Goal: Task Accomplishment & Management: Manage account settings

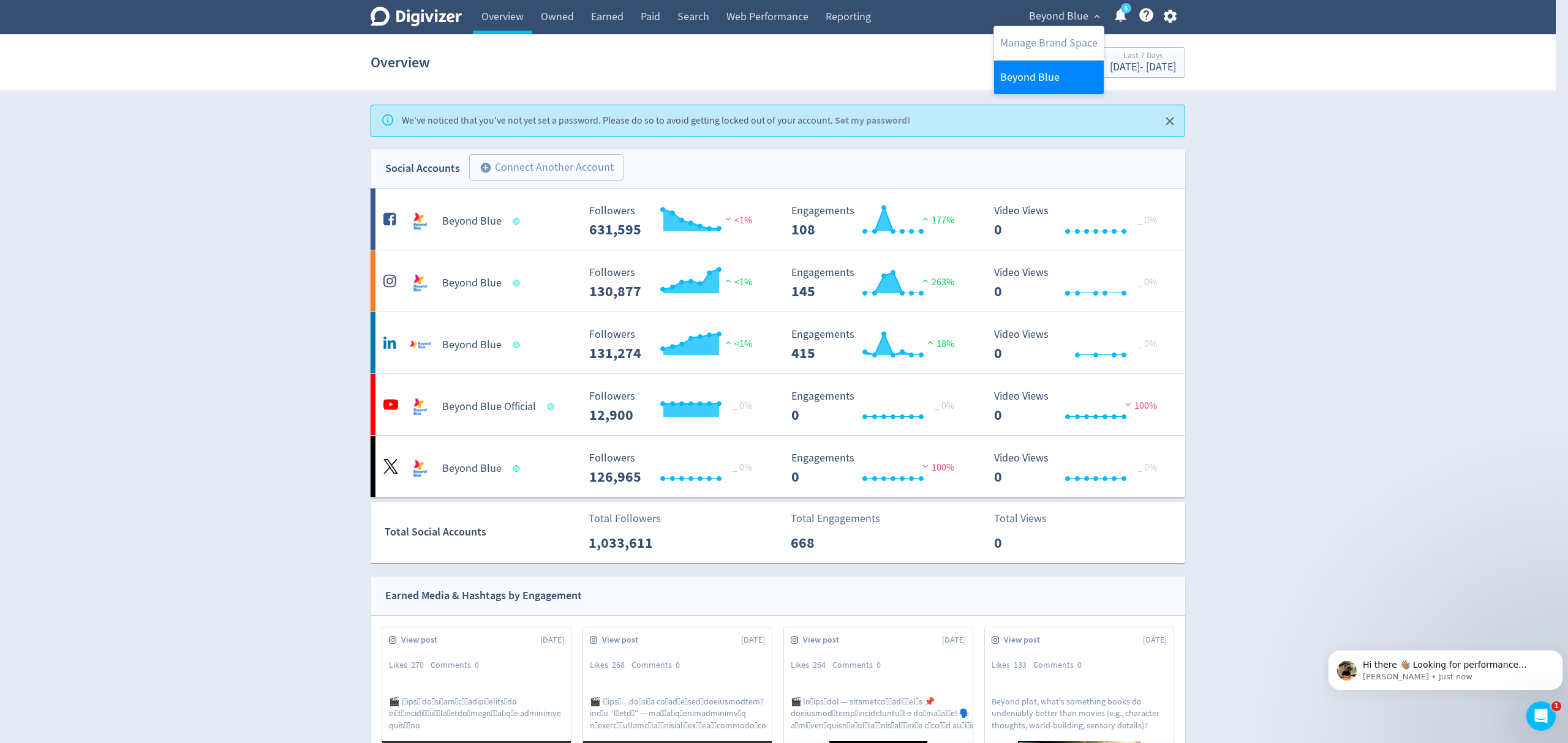
click at [1030, 77] on link "Beyond Blue" at bounding box center [1048, 77] width 109 height 34
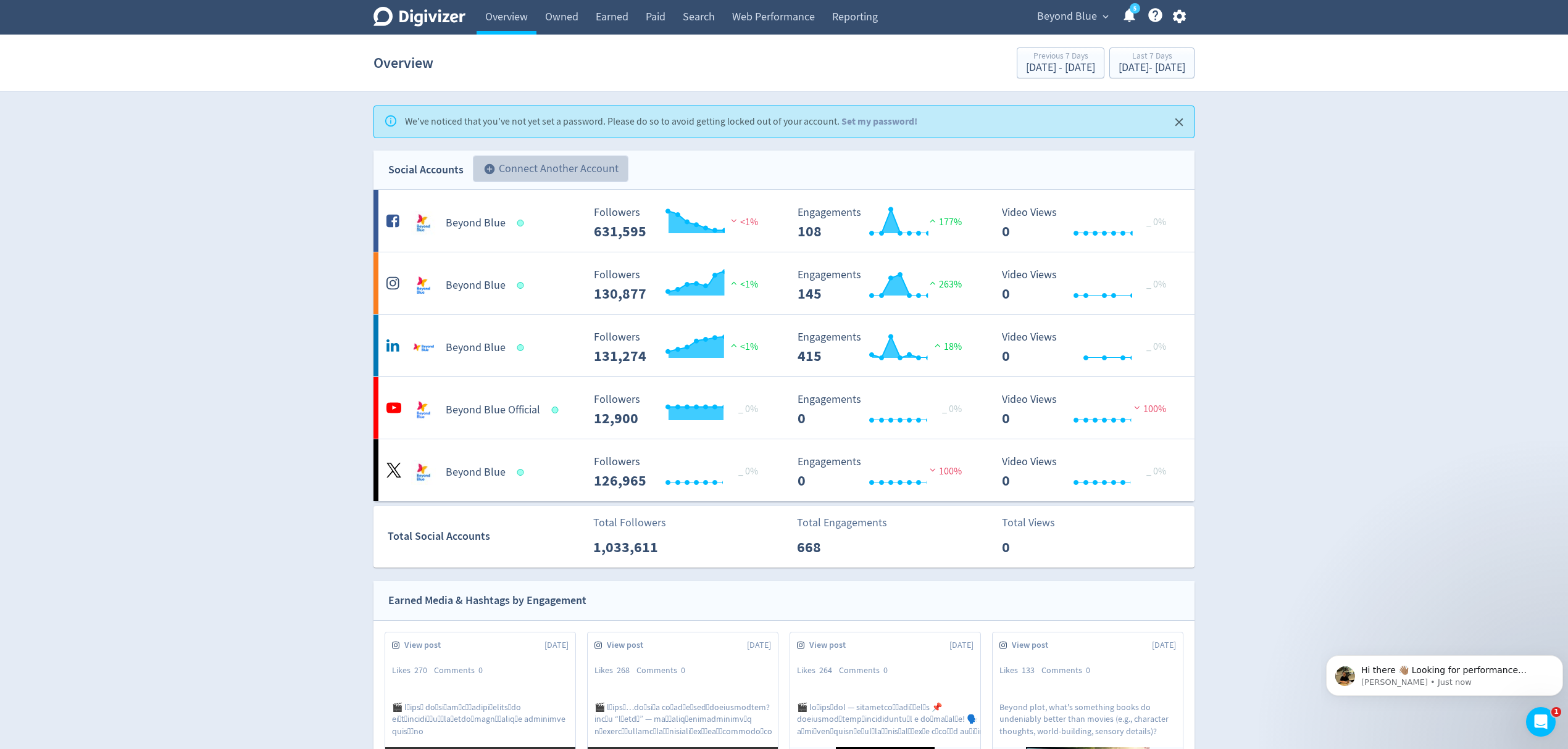
click at [536, 170] on button "add_circle Connect Another Account" at bounding box center [550, 169] width 156 height 27
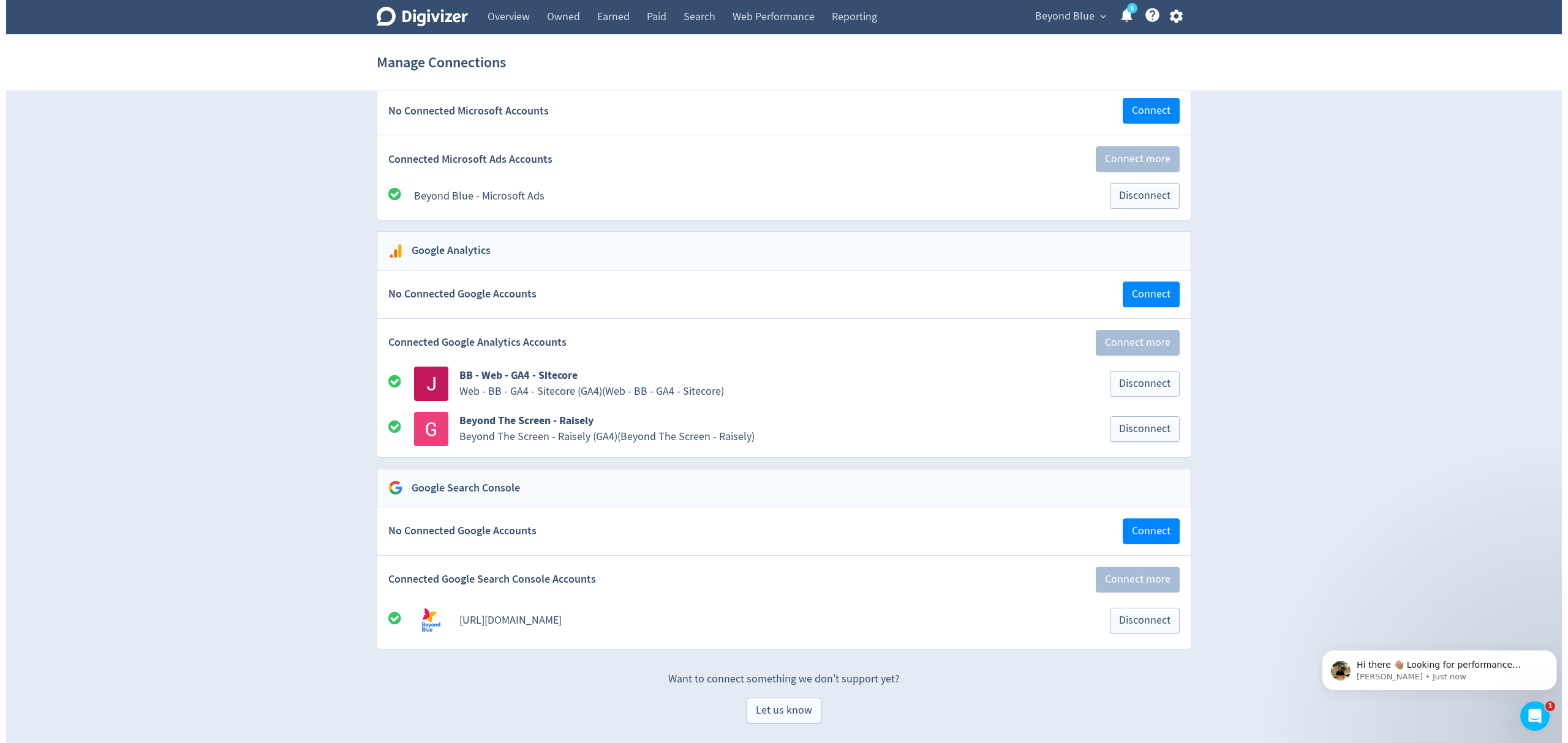
scroll to position [2297, 0]
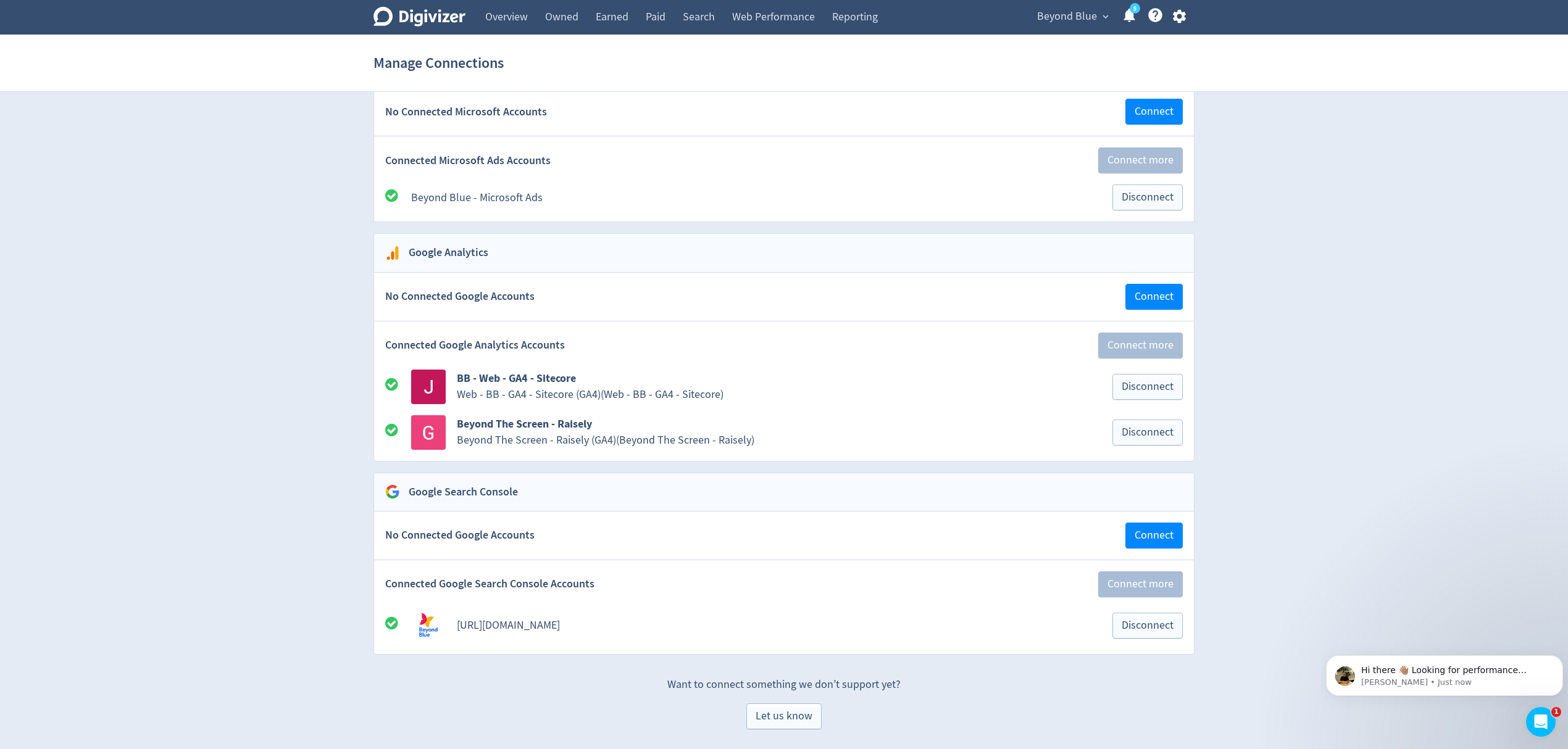
click at [1183, 16] on icon "button" at bounding box center [1179, 16] width 13 height 13
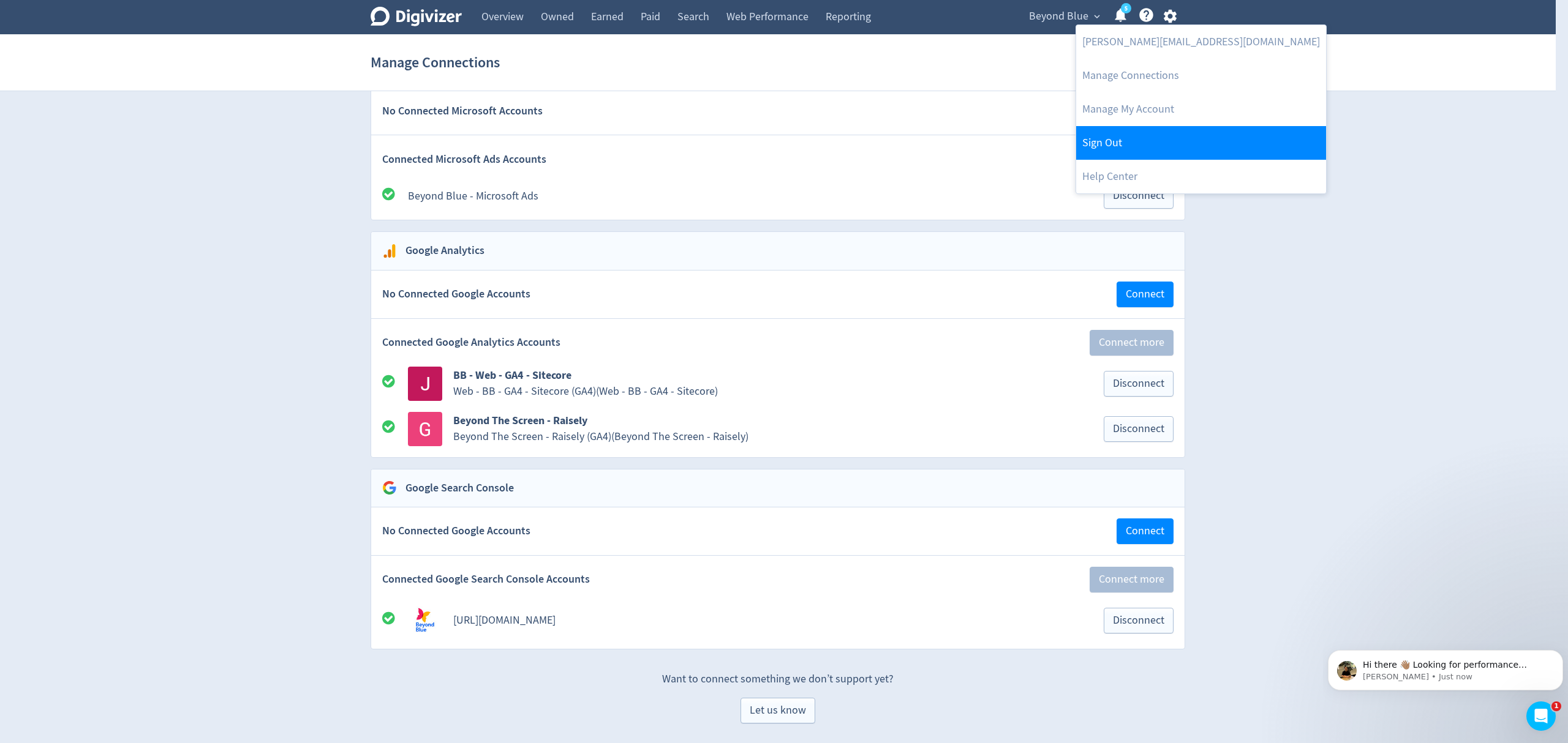
click at [1093, 145] on link "Sign Out" at bounding box center [1201, 143] width 250 height 34
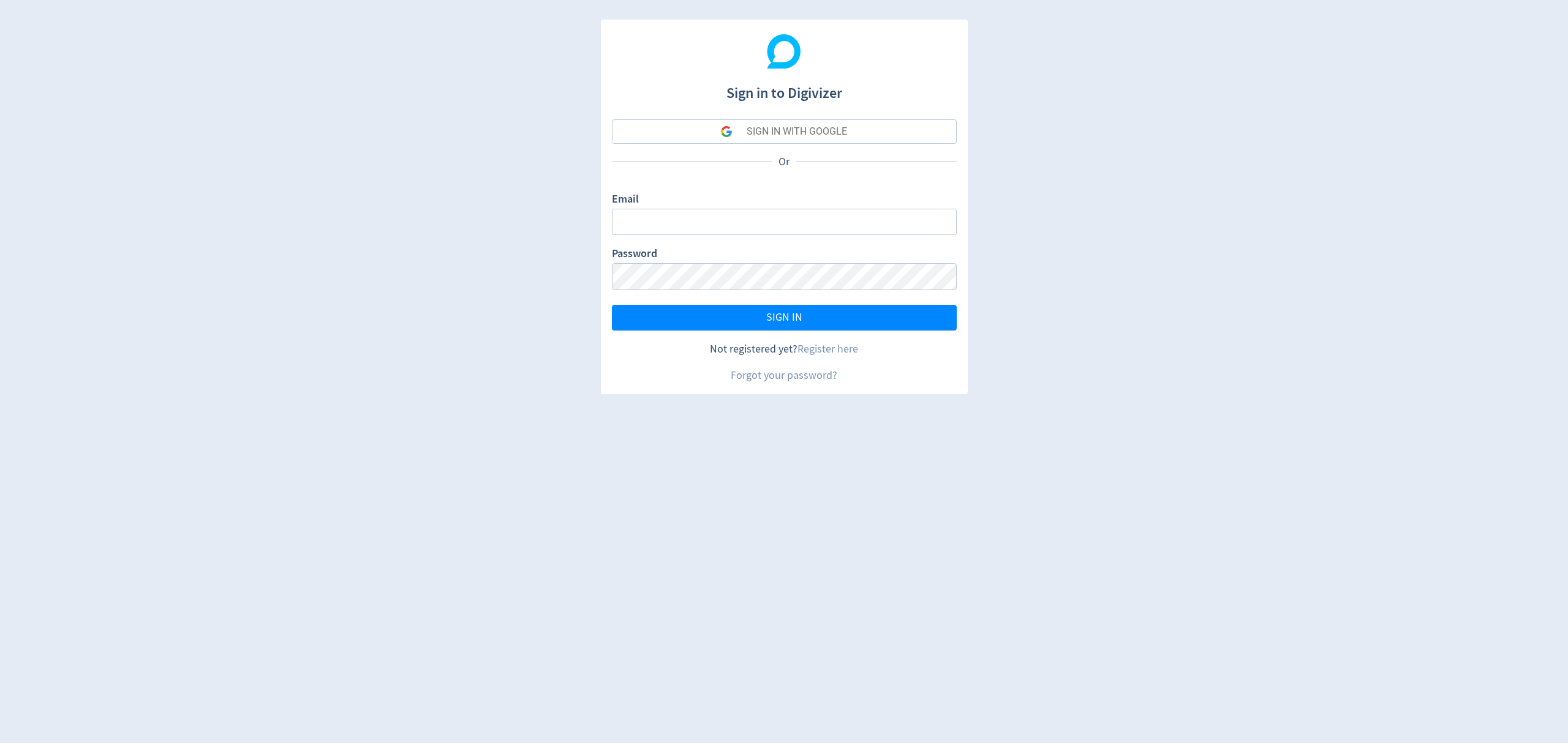
type input "[EMAIL_ADDRESS][PERSON_NAME][DOMAIN_NAME]"
click at [787, 323] on span "SIGN IN" at bounding box center [784, 318] width 36 height 11
